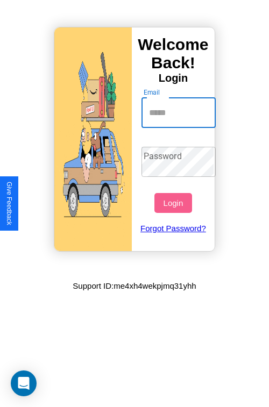
click at [179, 112] on input "Email" at bounding box center [178, 113] width 75 height 30
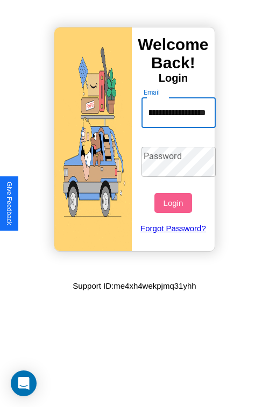
scroll to position [0, 37]
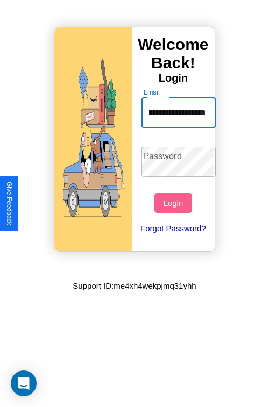
type input "**********"
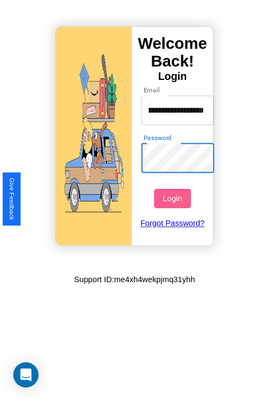
scroll to position [0, 0]
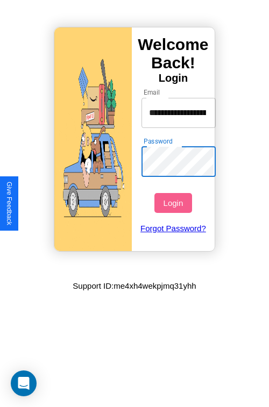
click at [174, 202] on button "Login" at bounding box center [172, 203] width 37 height 20
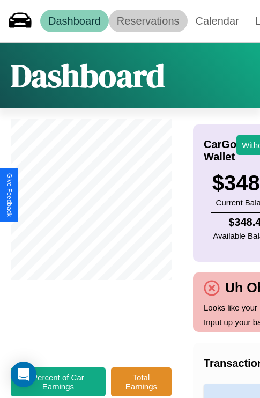
click at [148, 21] on link "Reservations" at bounding box center [148, 21] width 79 height 23
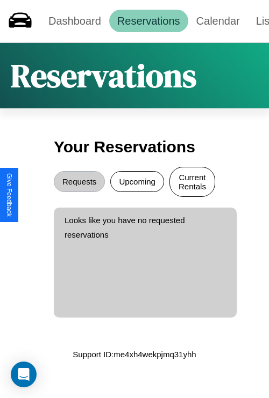
click at [192, 183] on button "Current Rentals" at bounding box center [192, 182] width 46 height 30
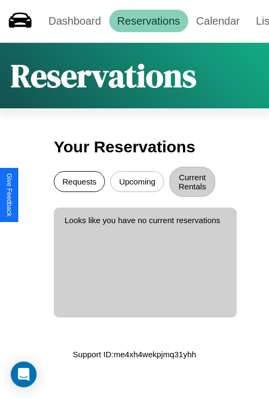
click at [79, 183] on button "Requests" at bounding box center [79, 181] width 51 height 21
